Goal: Transaction & Acquisition: Purchase product/service

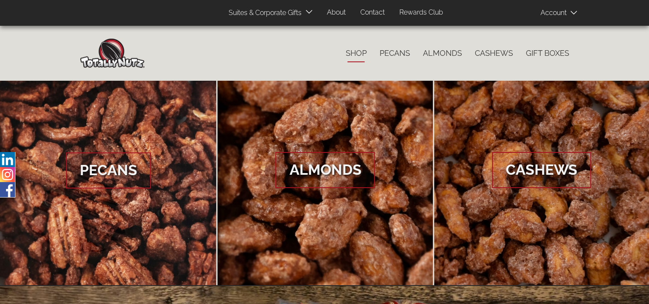
click at [359, 53] on link "Shop" at bounding box center [356, 53] width 34 height 18
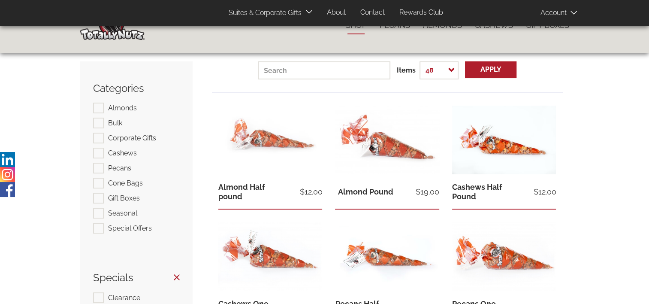
scroll to position [43, 0]
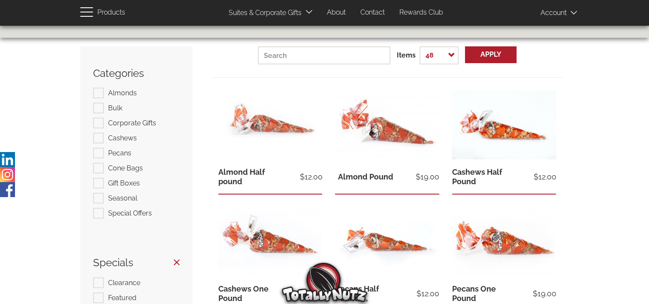
click at [101, 139] on label "Cashews" at bounding box center [115, 138] width 44 height 11
checkbox input "true"
click at [99, 154] on label "Pecans" at bounding box center [112, 153] width 38 height 11
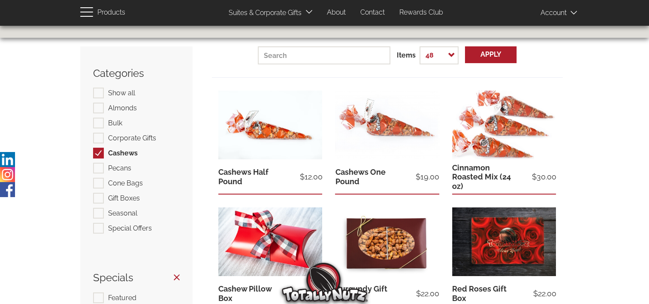
click at [98, 168] on label "Pecans" at bounding box center [112, 168] width 38 height 11
checkbox input "true"
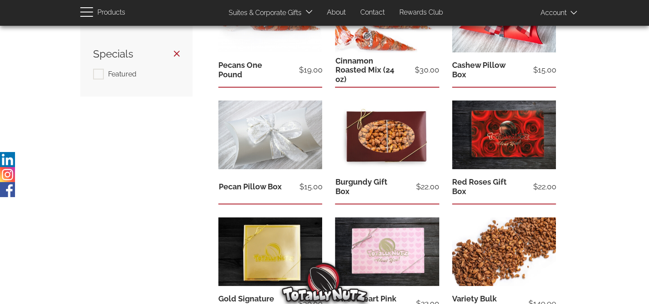
scroll to position [257, 0]
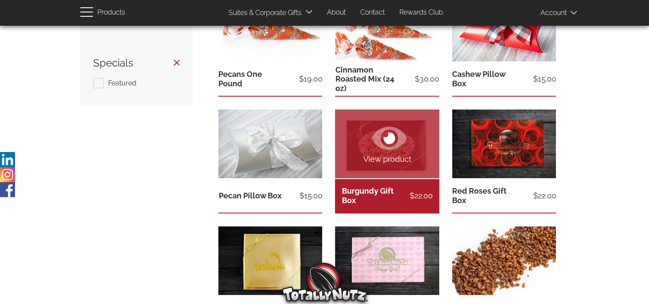
click at [392, 149] on icon at bounding box center [389, 138] width 35 height 31
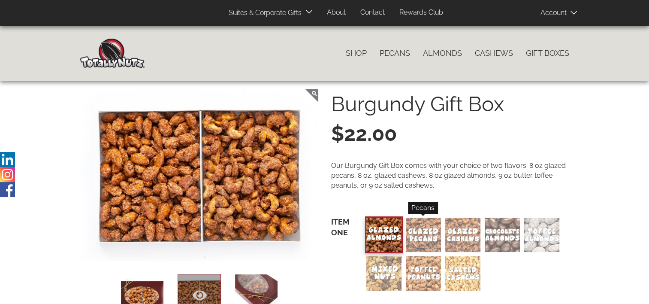
click at [426, 234] on div "Pecans" at bounding box center [423, 235] width 35 height 34
click at [0, 0] on input "Pecans" at bounding box center [0, 0] width 0 height 0
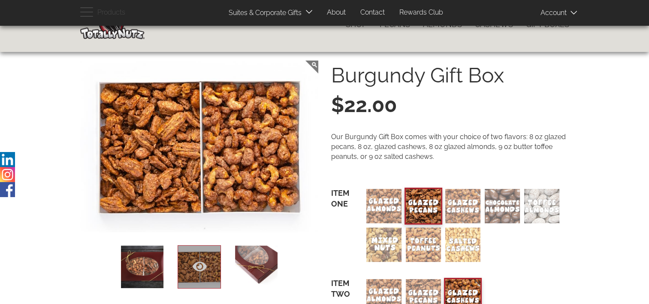
scroll to position [86, 0]
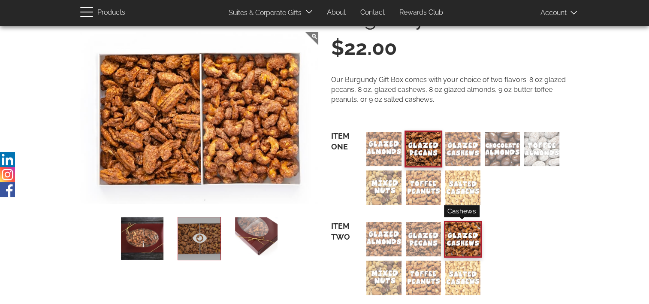
click at [463, 241] on div "Cashews" at bounding box center [462, 239] width 35 height 34
click at [0, 0] on input "Cashews" at bounding box center [0, 0] width 0 height 0
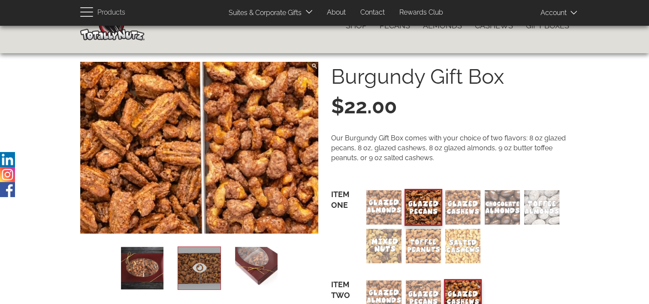
scroll to position [0, 0]
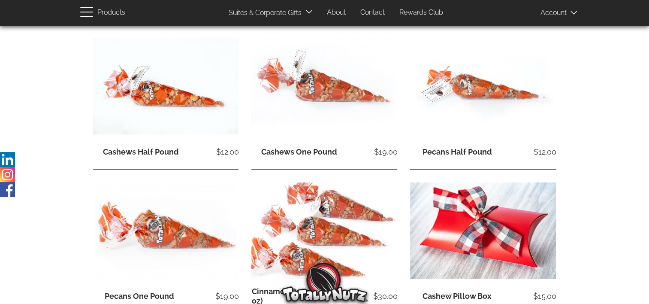
scroll to position [43, 0]
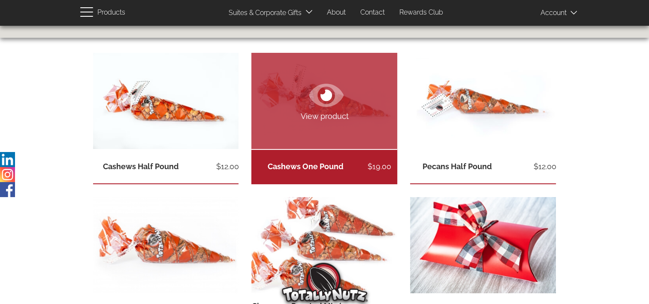
click at [324, 165] on link "Cashews One Pound" at bounding box center [306, 166] width 76 height 9
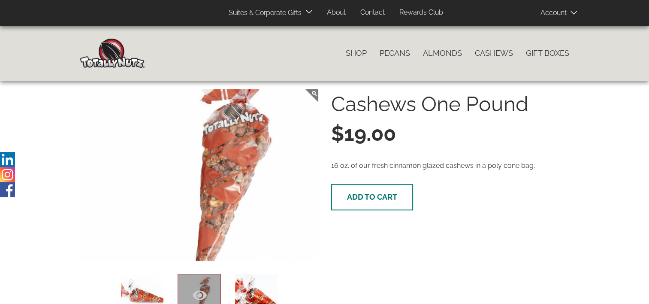
click at [366, 200] on span "Add to cart" at bounding box center [372, 196] width 50 height 9
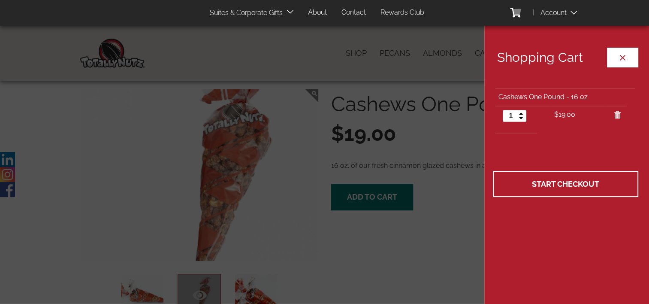
click at [623, 55] on button "Close cart" at bounding box center [622, 58] width 31 height 20
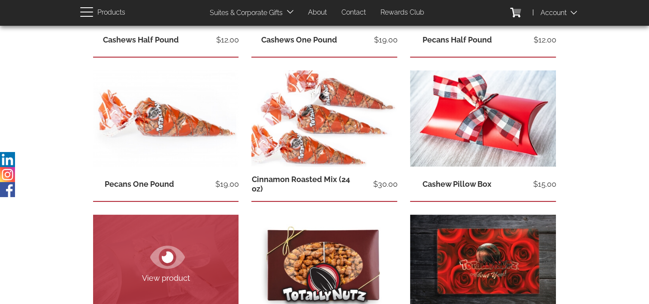
scroll to position [172, 0]
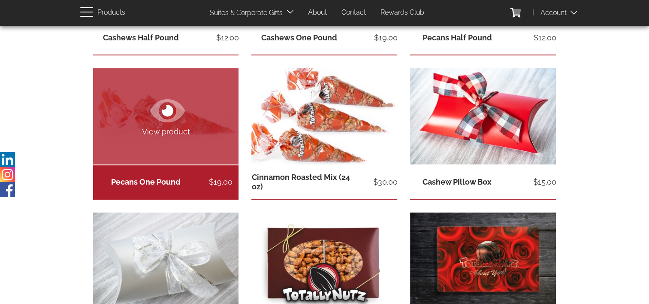
click at [151, 181] on link "Pecans One Pound" at bounding box center [146, 181] width 70 height 9
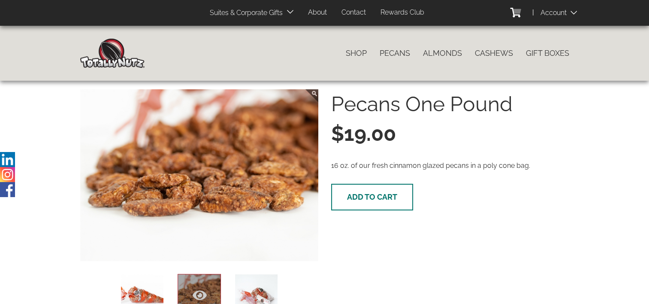
click at [396, 191] on button "Add to cart" at bounding box center [372, 197] width 82 height 27
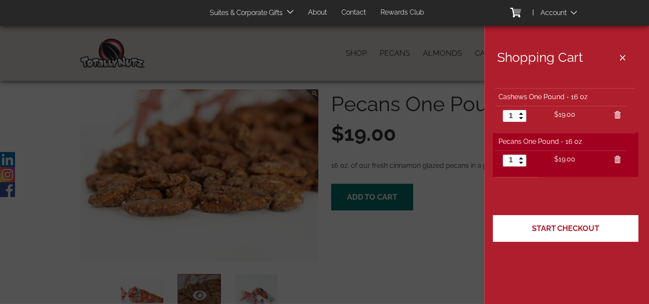
click at [569, 225] on span "Start Checkout" at bounding box center [565, 228] width 67 height 9
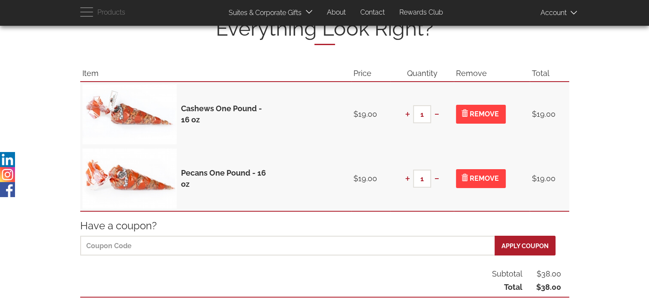
scroll to position [129, 0]
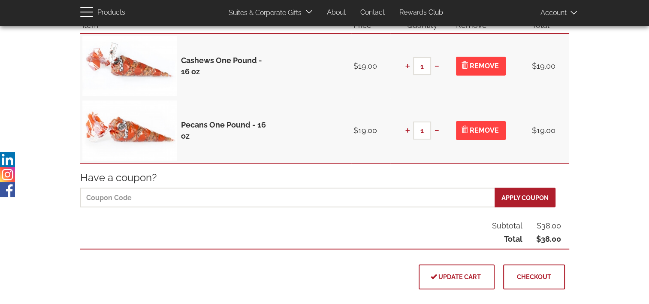
click at [536, 279] on span "Checkout" at bounding box center [534, 276] width 34 height 7
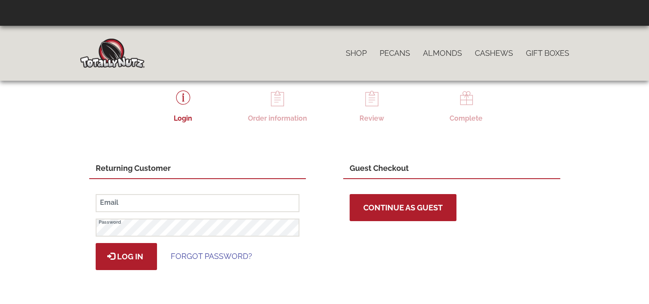
click at [406, 201] on button "Continue as Guest" at bounding box center [403, 207] width 107 height 27
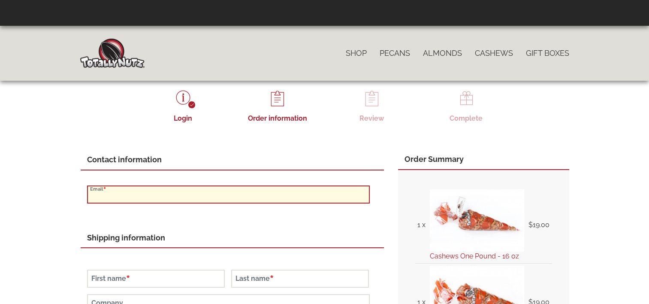
click at [142, 193] on input "Email" at bounding box center [228, 194] width 283 height 18
type input "CLANCYH1963@GMAIL.COM"
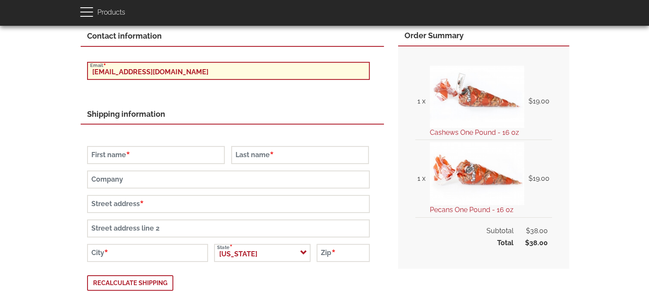
scroll to position [129, 0]
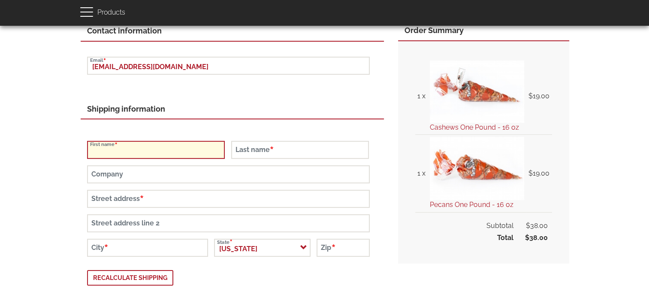
click at [114, 151] on input "First name" at bounding box center [156, 150] width 138 height 18
type input "Clarence"
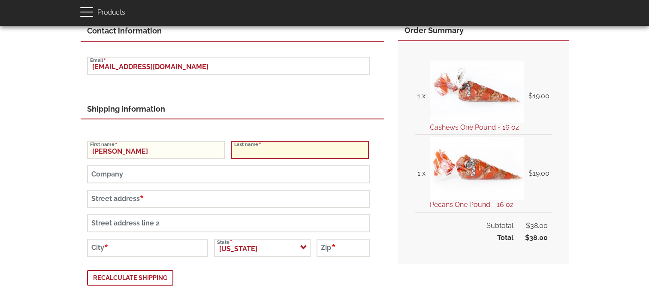
type input "Holdren"
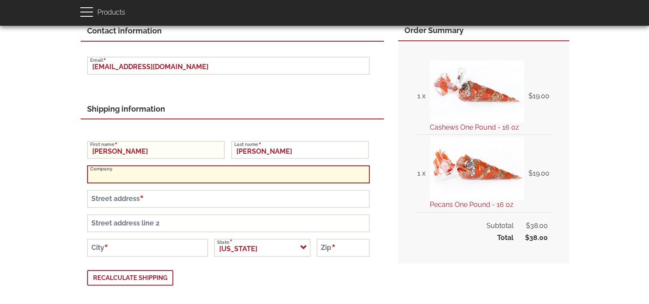
type input "Holdren"
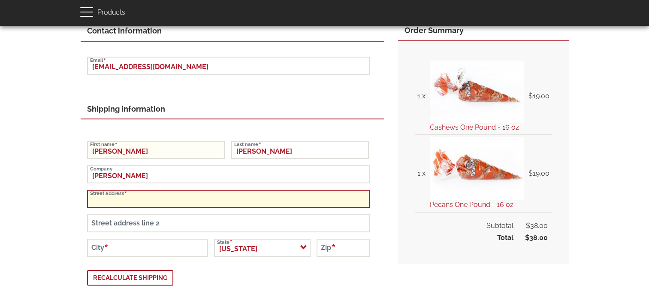
type input "23 Fairlawn Dr"
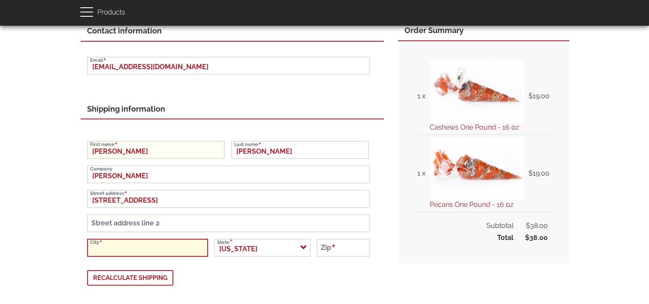
type input "Selkirk"
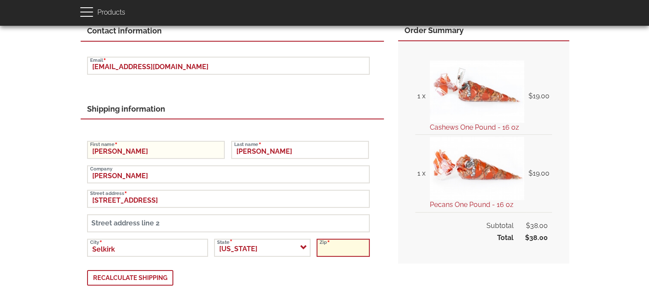
type input "12158"
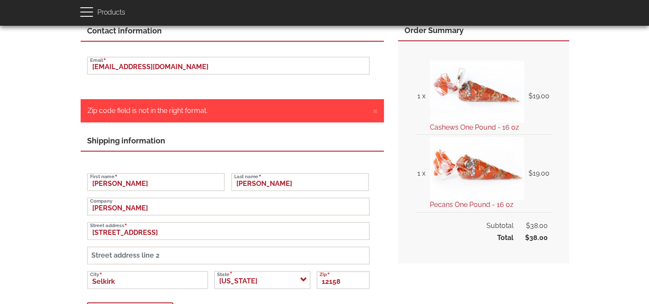
scroll to position [141, 0]
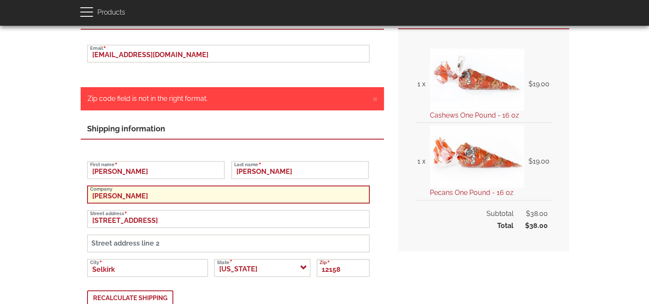
drag, startPoint x: 125, startPoint y: 196, endPoint x: 91, endPoint y: 197, distance: 34.8
click at [91, 197] on input "Holdren" at bounding box center [228, 194] width 283 height 18
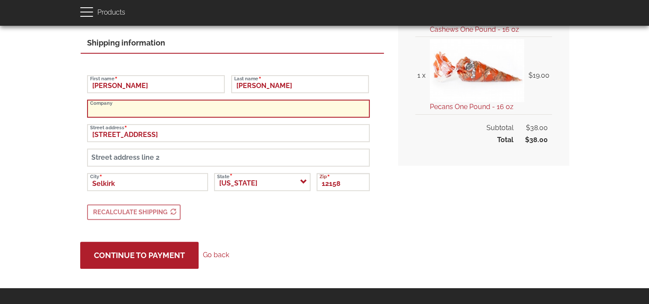
scroll to position [227, 0]
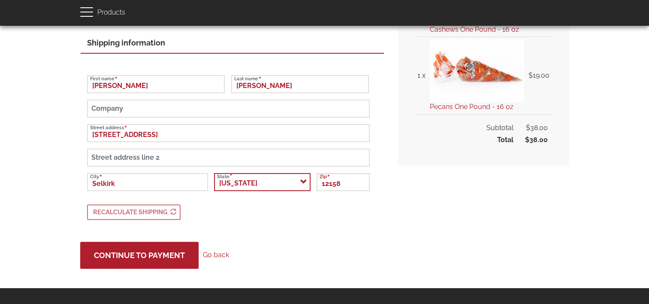
click at [301, 184] on select "- Select - Alabama Alaska American Samoa Arizona Arkansas Armed Forces (AA) Arm…" at bounding box center [262, 182] width 97 height 18
click at [301, 182] on select "- Select - Alabama Alaska American Samoa Arizona Arkansas Armed Forces (AA) Arm…" at bounding box center [262, 182] width 97 height 18
select select "NY"
click at [218, 173] on select "- Select - Alabama Alaska American Samoa Arizona Arkansas Armed Forces (AA) Arm…" at bounding box center [262, 182] width 97 height 18
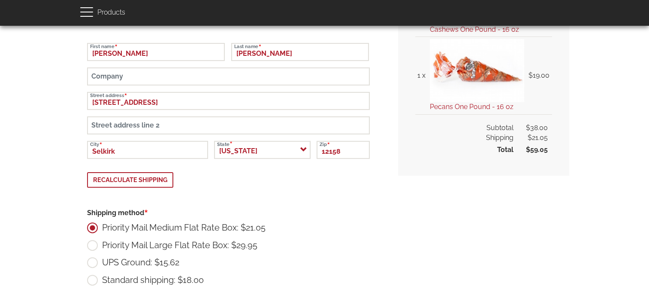
click at [91, 262] on label "UPS Ground: $15.62" at bounding box center [133, 262] width 92 height 11
radio input "true"
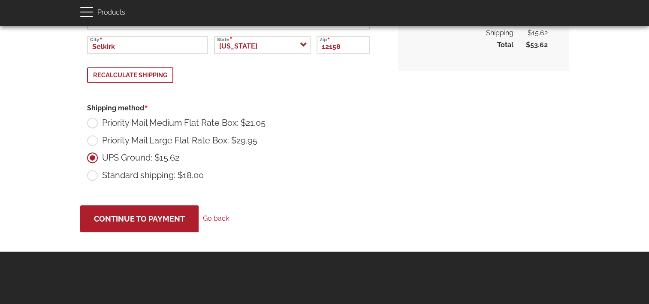
scroll to position [333, 0]
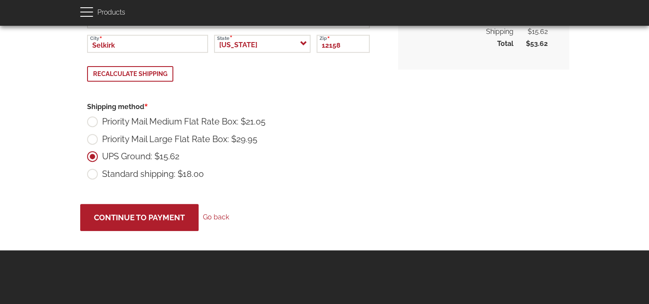
click at [221, 213] on link "Go back" at bounding box center [216, 217] width 26 height 8
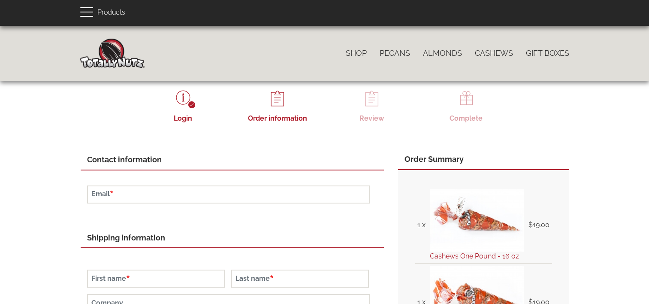
select select "NY"
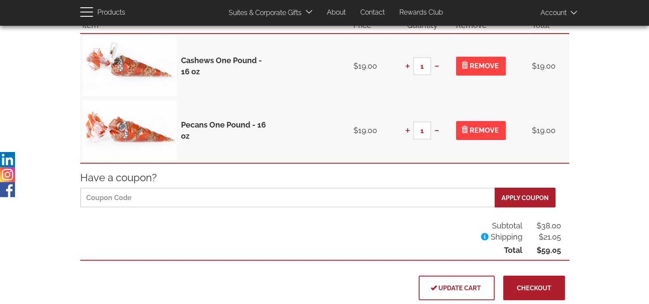
scroll to position [129, 0]
click at [479, 70] on button "Remove" at bounding box center [481, 66] width 50 height 19
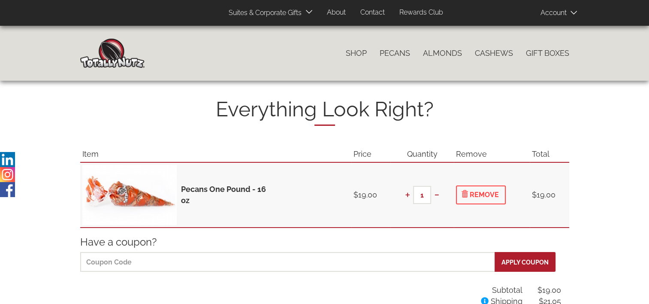
click at [477, 195] on span "Remove" at bounding box center [481, 195] width 36 height 8
